Goal: Navigation & Orientation: Find specific page/section

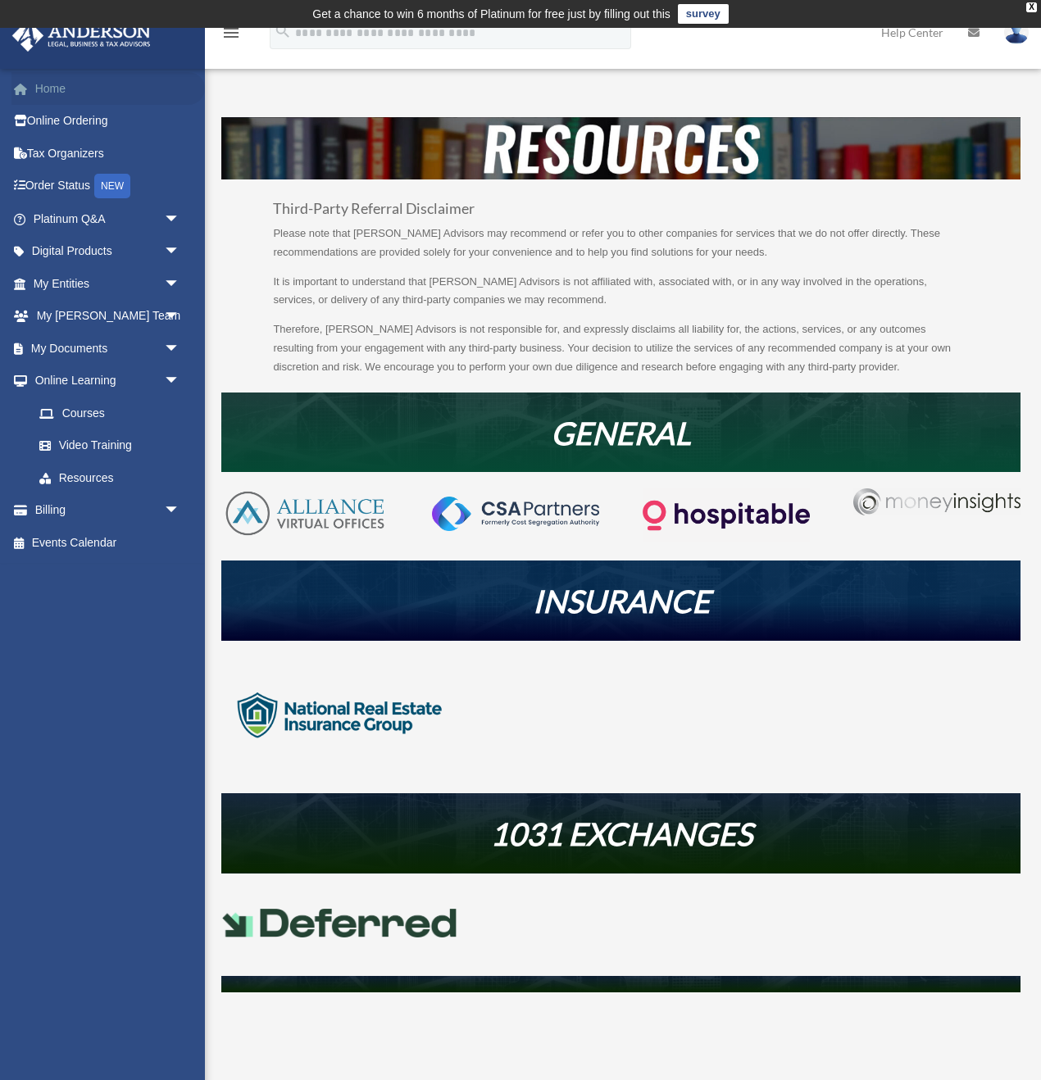
click at [57, 92] on link "Home" at bounding box center [107, 88] width 193 height 33
click at [56, 93] on link "Home" at bounding box center [107, 88] width 193 height 33
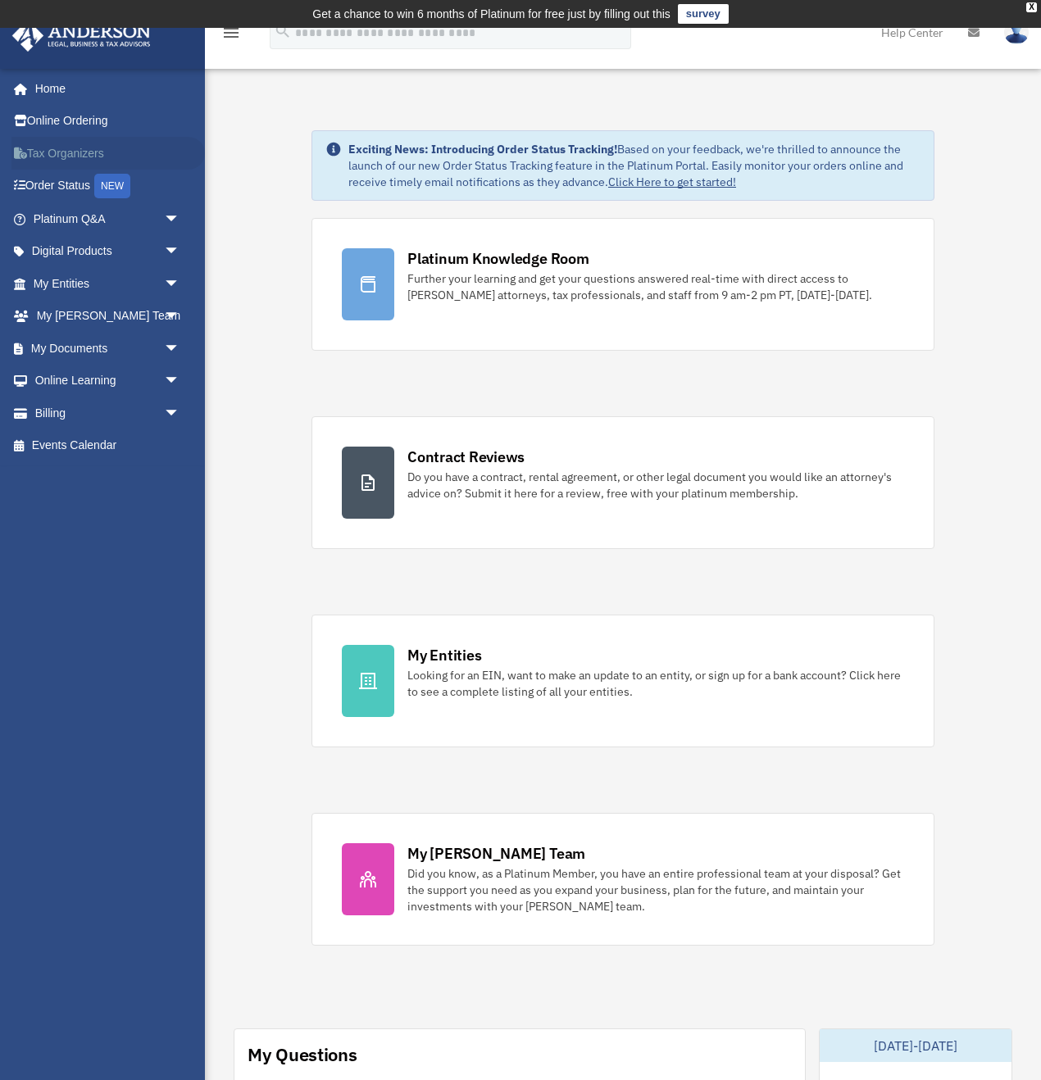
click at [65, 151] on link "Tax Organizers" at bounding box center [107, 153] width 193 height 33
click at [69, 256] on link "Digital Products arrow_drop_down" at bounding box center [107, 251] width 193 height 33
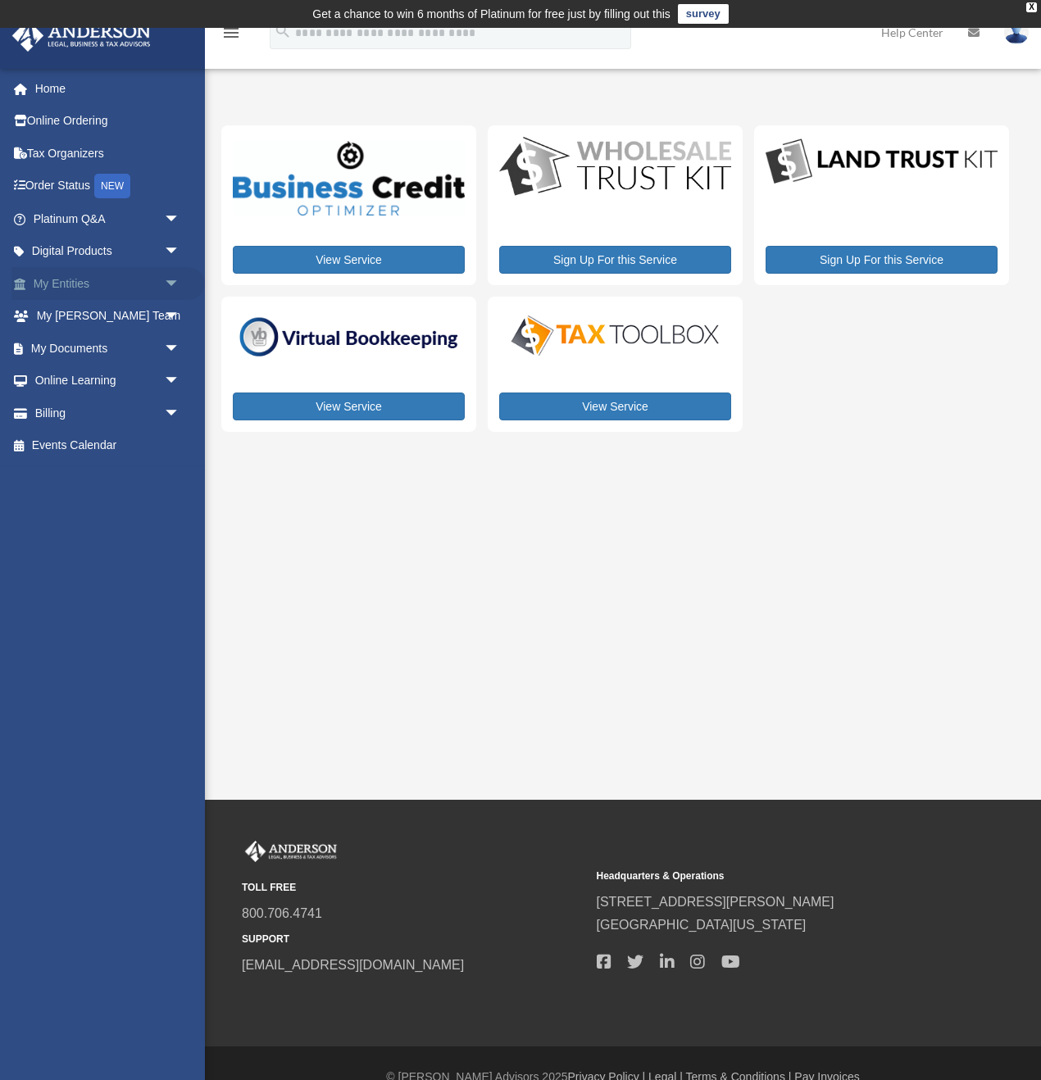
click at [76, 284] on link "My Entities arrow_drop_down" at bounding box center [107, 283] width 193 height 33
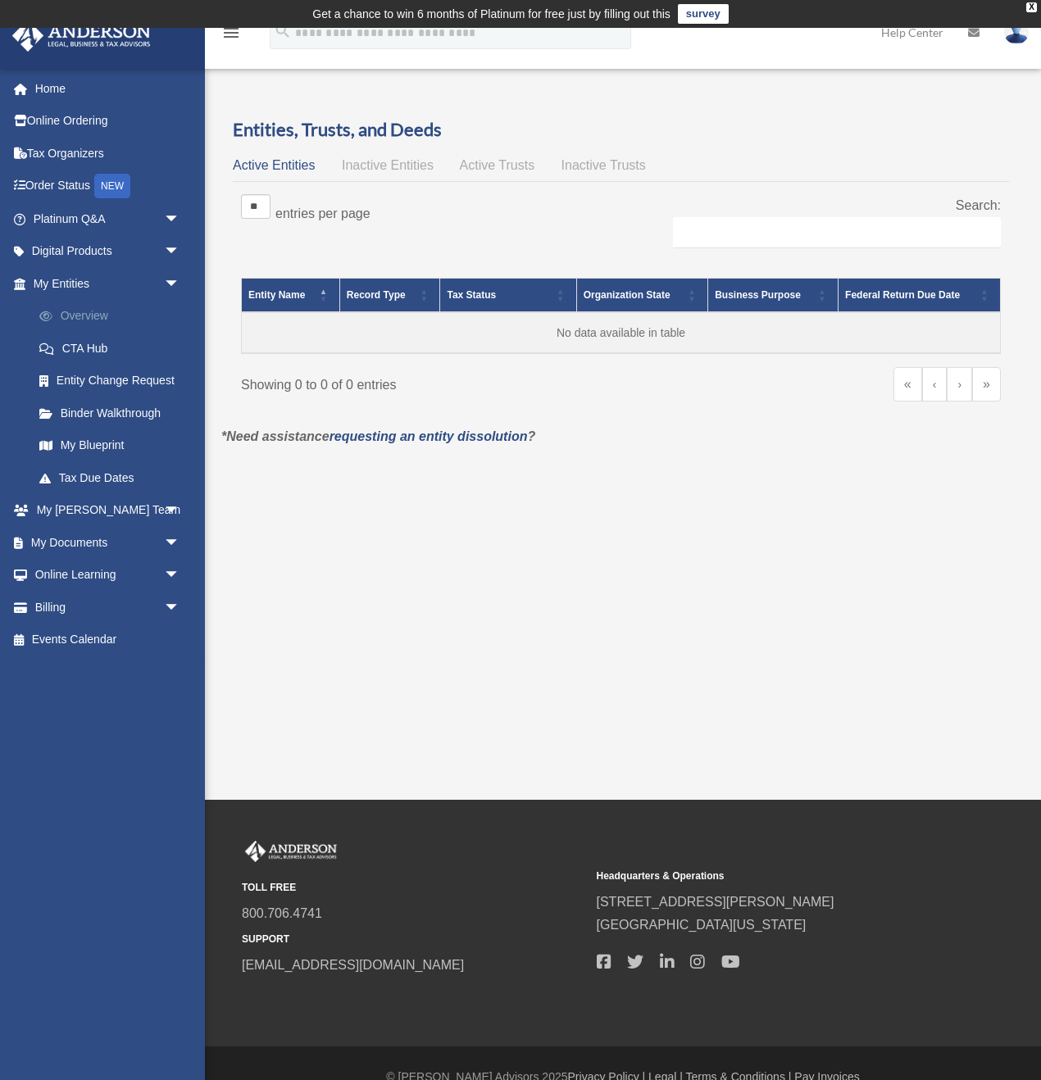
click at [86, 315] on link "Overview" at bounding box center [114, 316] width 182 height 33
click at [109, 415] on link "Binder Walkthrough" at bounding box center [114, 413] width 182 height 33
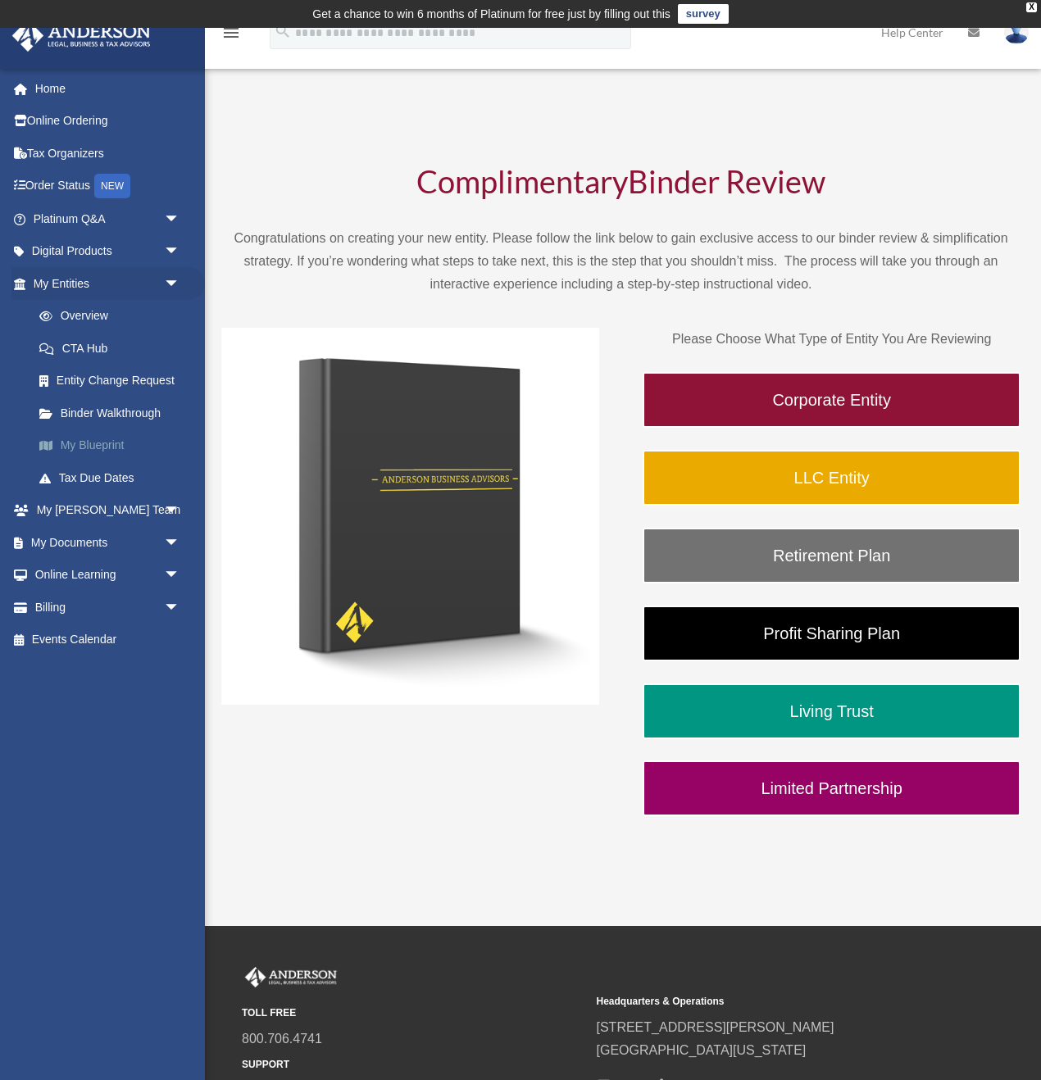
click at [95, 451] on link "My Blueprint" at bounding box center [114, 445] width 182 height 33
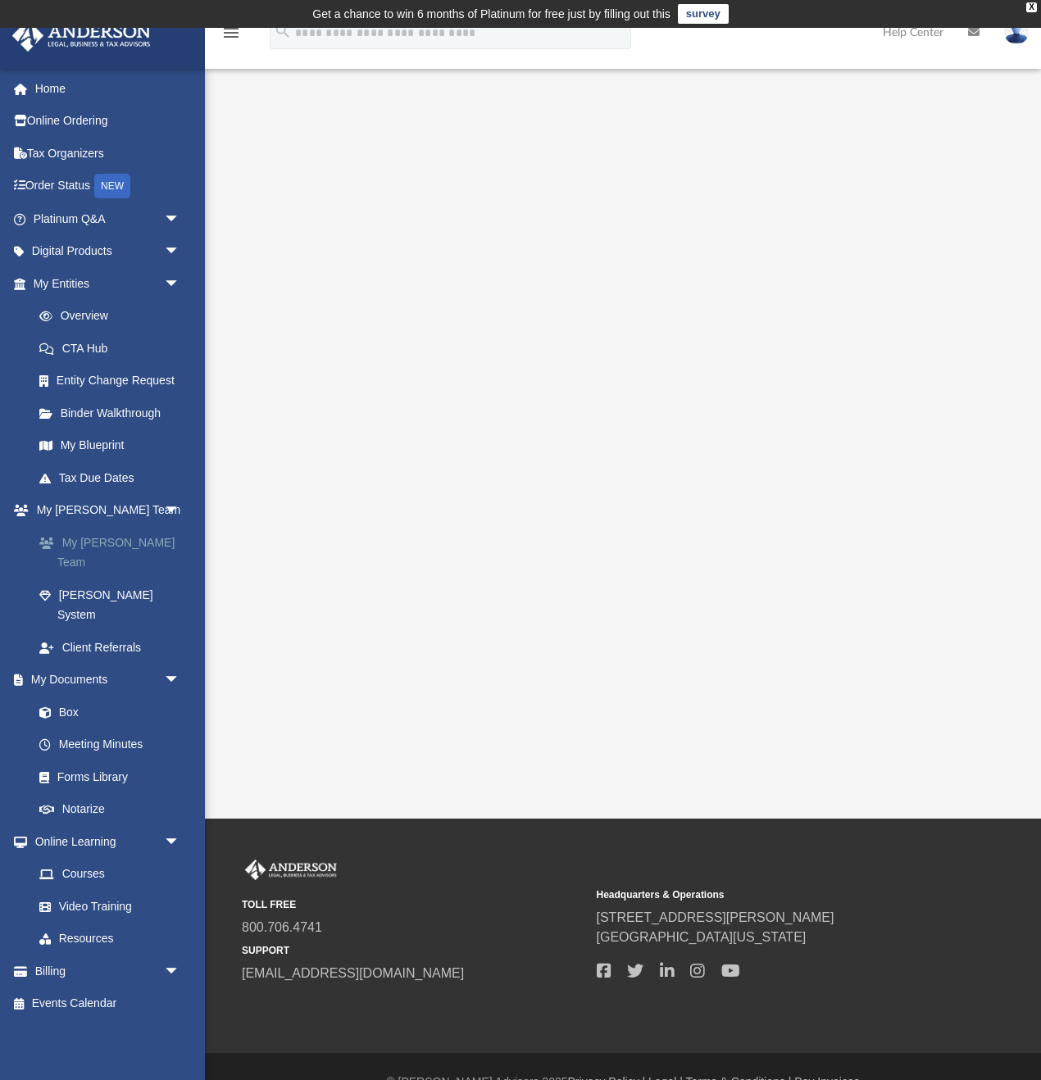
click at [100, 541] on link "My [PERSON_NAME] Team" at bounding box center [114, 552] width 182 height 52
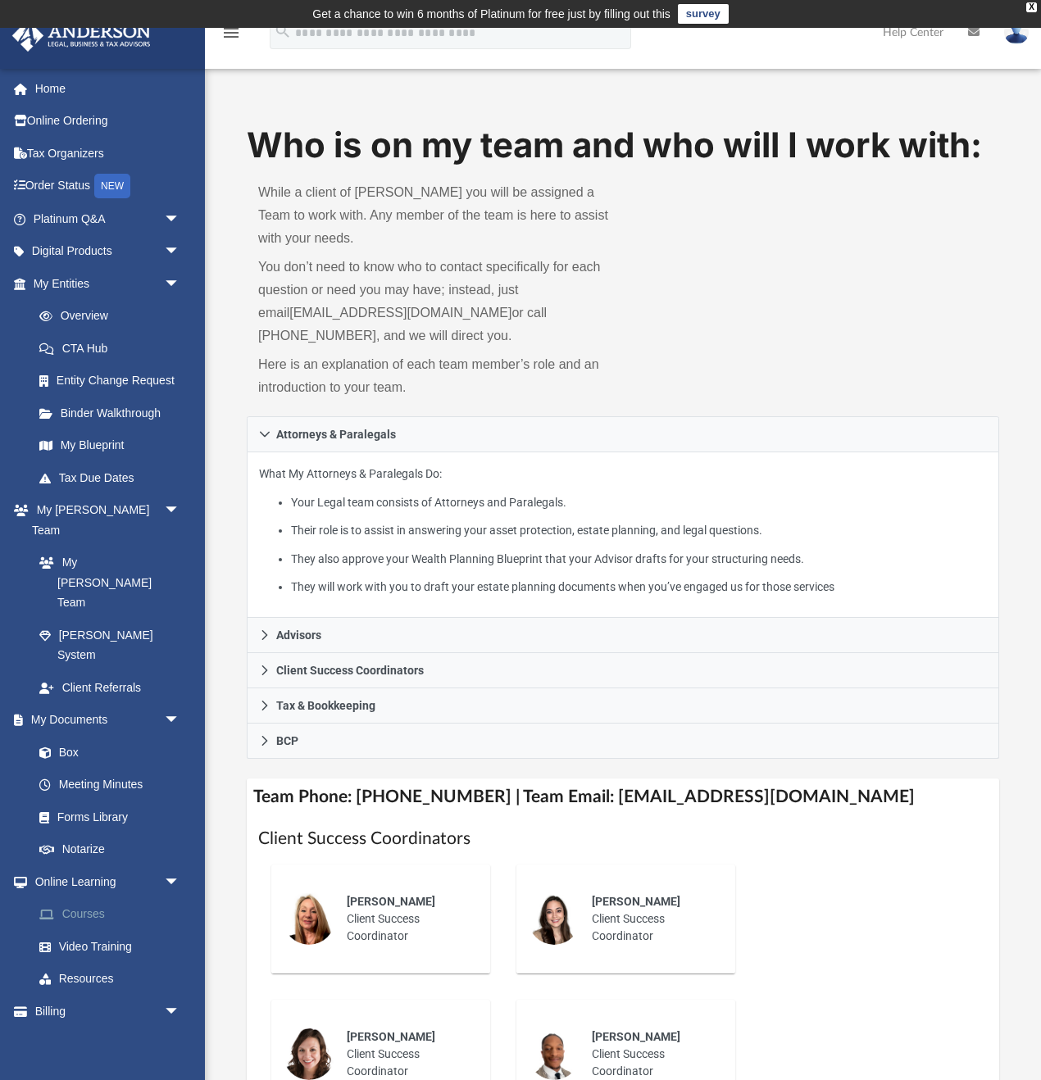
click at [81, 898] on link "Courses" at bounding box center [114, 914] width 182 height 33
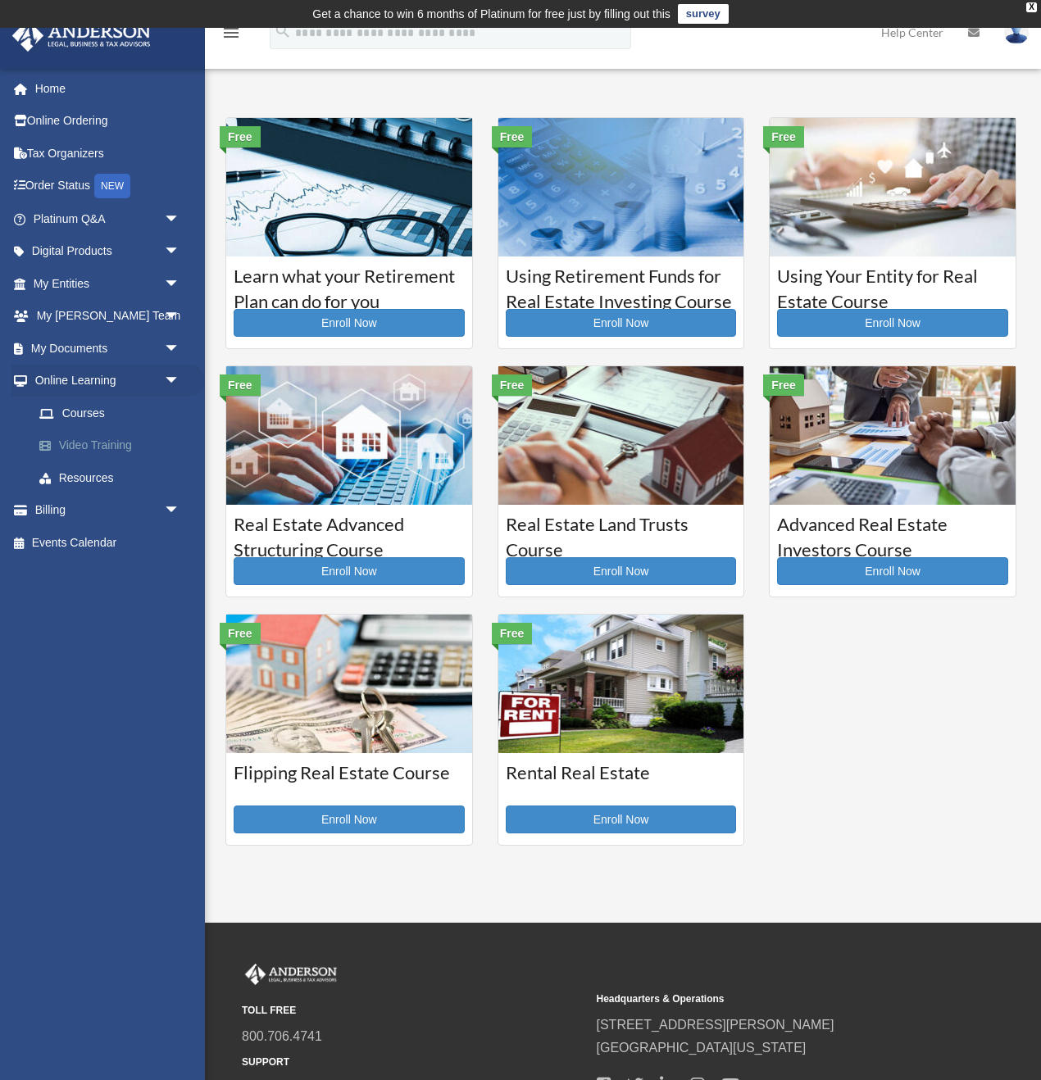
click at [94, 447] on link "Video Training" at bounding box center [114, 445] width 182 height 33
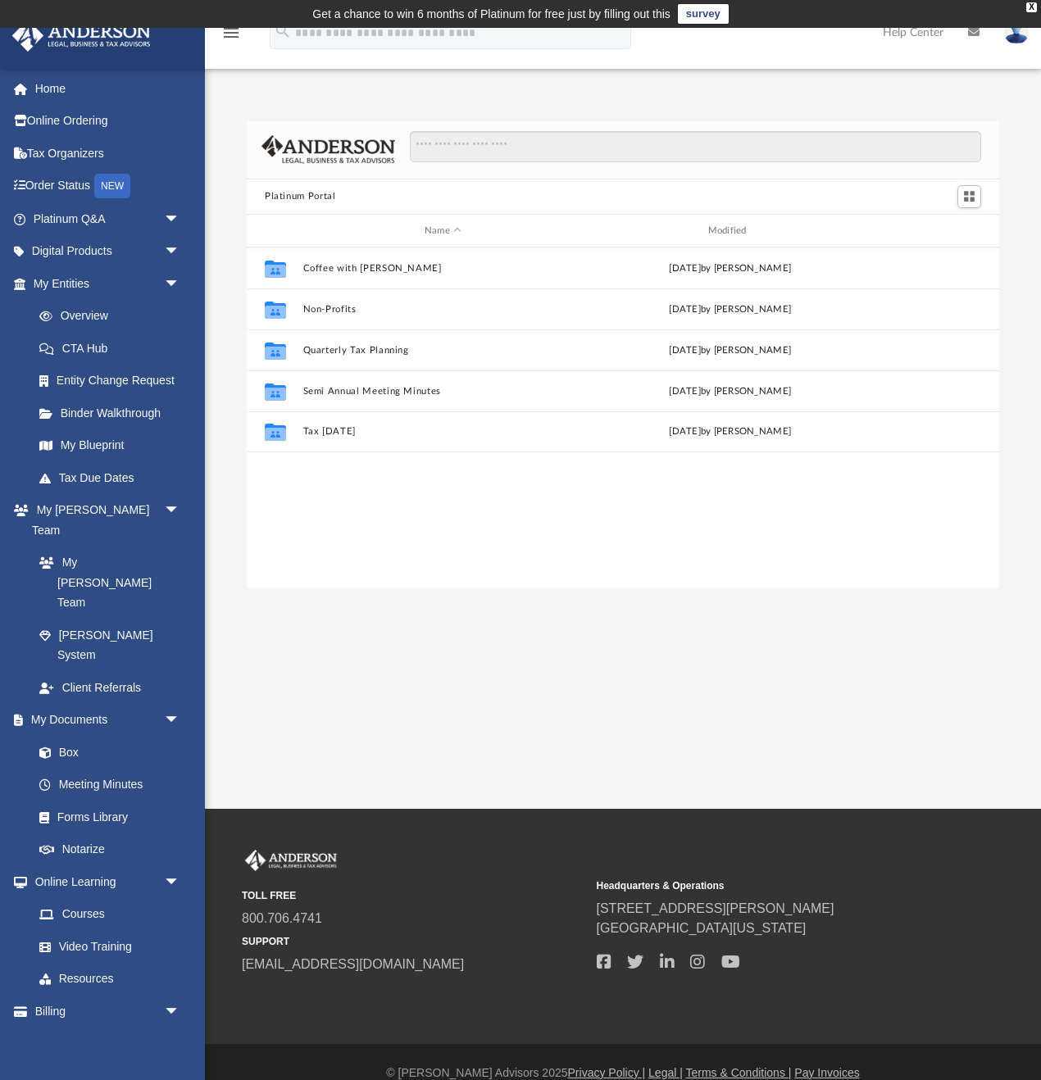
scroll to position [372, 752]
click at [93, 963] on link "Resources" at bounding box center [114, 979] width 182 height 33
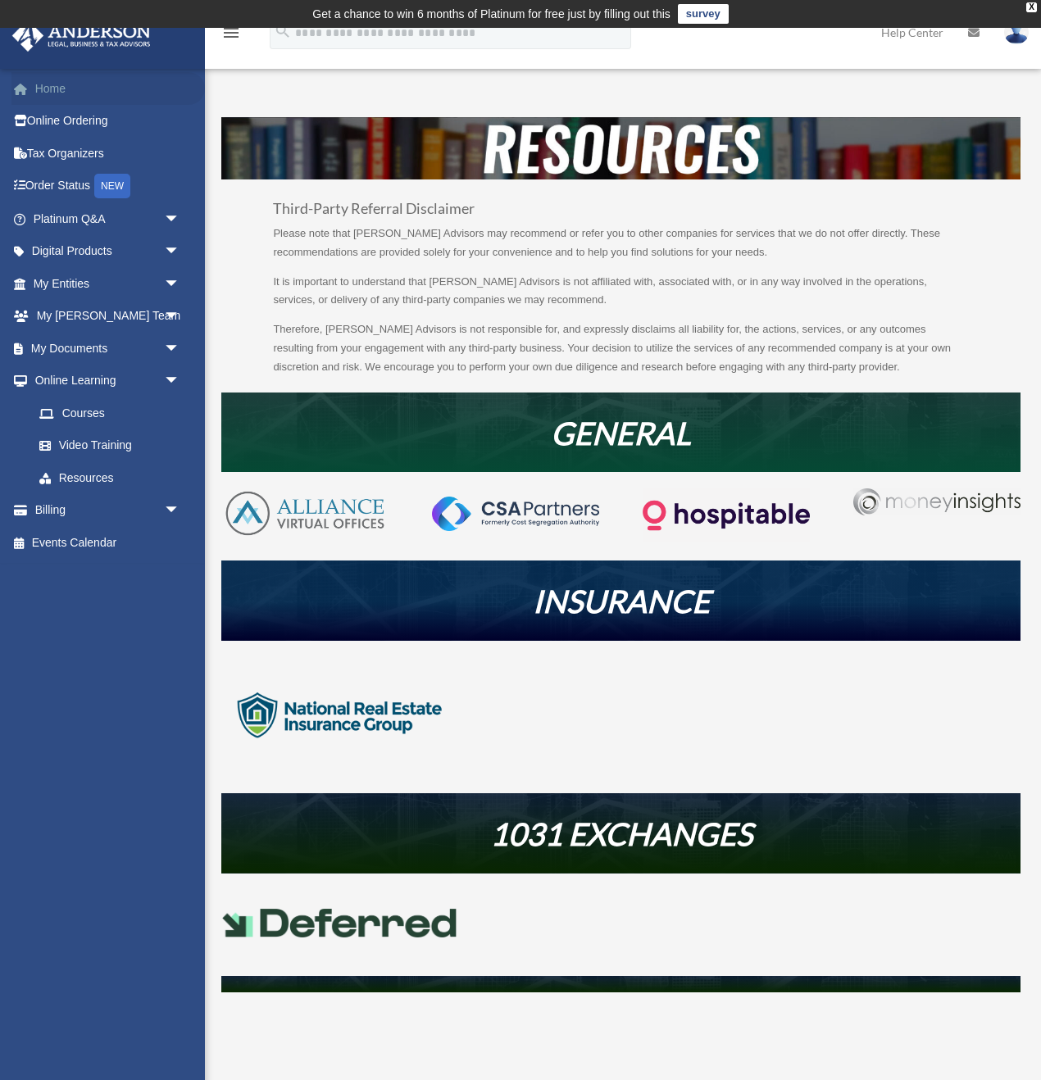
click at [47, 91] on link "Home" at bounding box center [107, 88] width 193 height 33
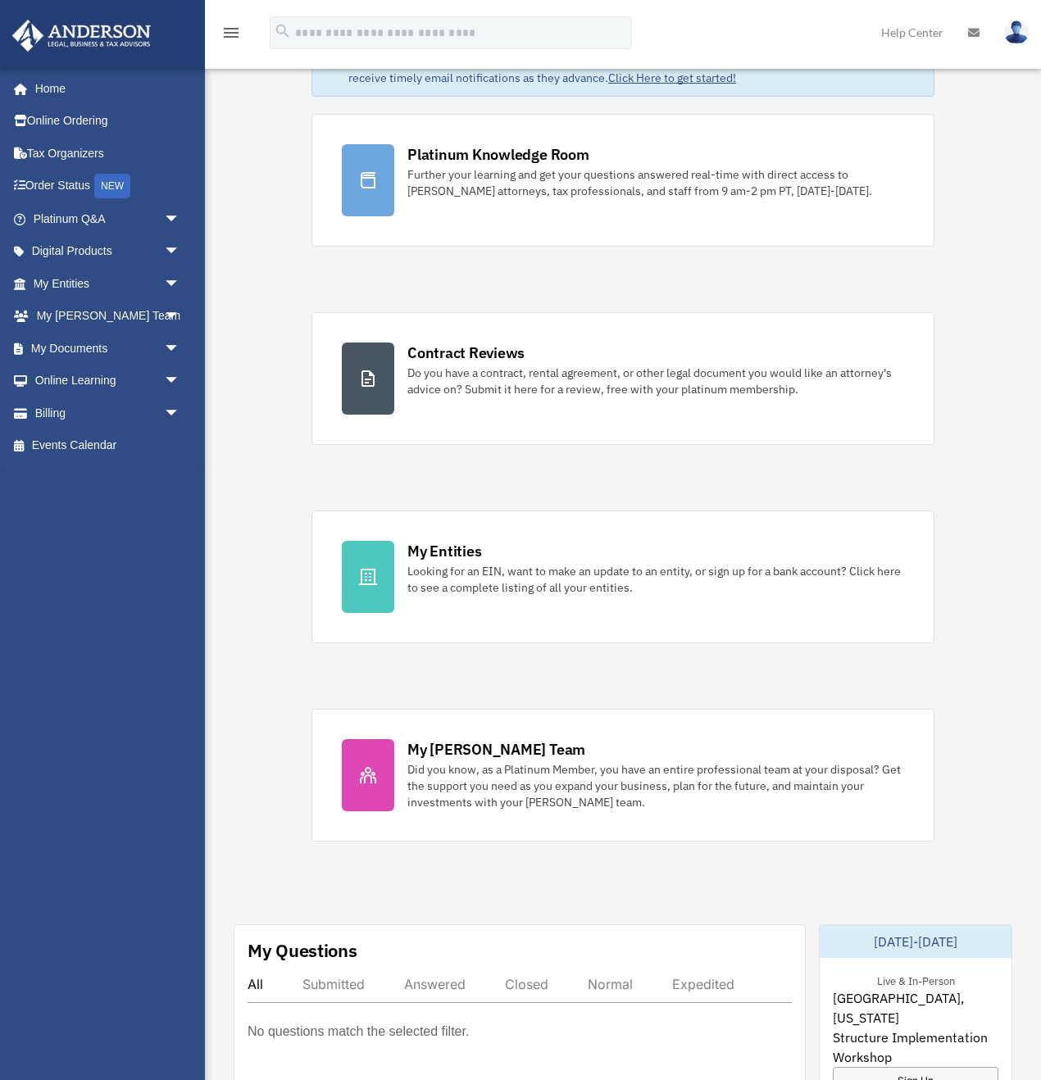
scroll to position [109, 0]
